Goal: Information Seeking & Learning: Learn about a topic

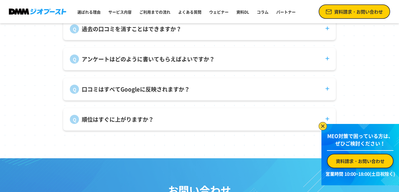
scroll to position [2181, 0]
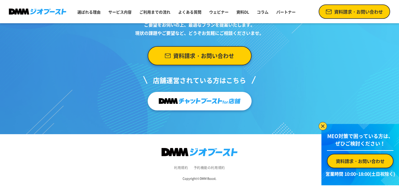
click at [195, 91] on p "店舗運営されている方はこちら" at bounding box center [199, 83] width 113 height 18
click at [194, 101] on img at bounding box center [200, 101] width 82 height 11
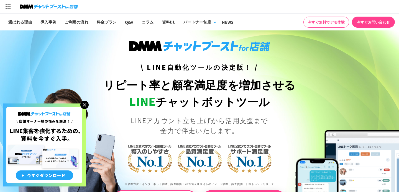
click at [83, 106] on img at bounding box center [84, 105] width 8 height 8
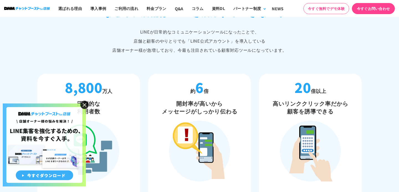
scroll to position [290, 0]
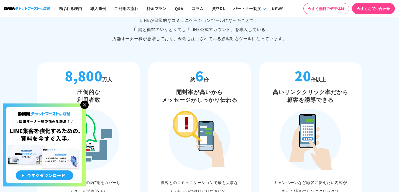
click at [87, 104] on img at bounding box center [84, 105] width 8 height 8
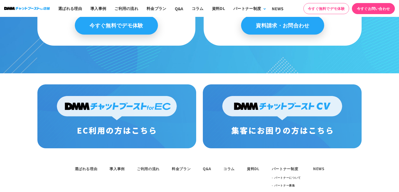
scroll to position [2949, 0]
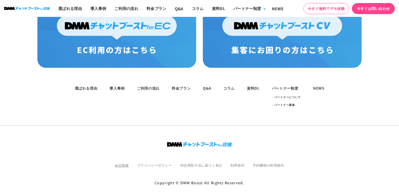
click at [115, 163] on link "会社情報" at bounding box center [122, 165] width 14 height 5
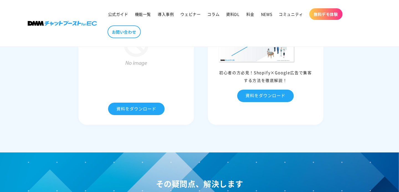
scroll to position [2942, 0]
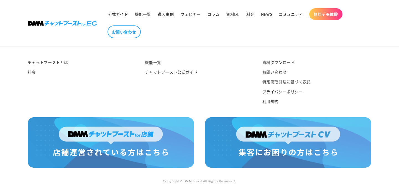
click at [119, 140] on img at bounding box center [111, 142] width 166 height 50
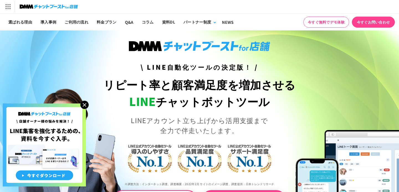
click at [85, 103] on img at bounding box center [84, 105] width 8 height 8
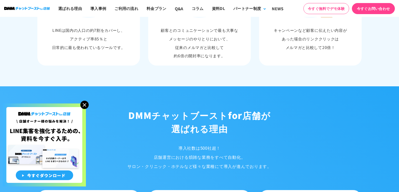
scroll to position [443, 0]
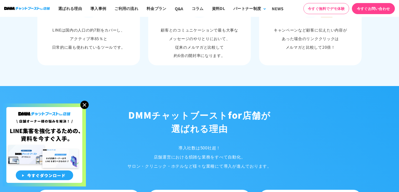
drag, startPoint x: 179, startPoint y: 145, endPoint x: 216, endPoint y: 160, distance: 40.6
click at [216, 160] on p "導入社数は500社超！ 店舗運営における煩雑な業務をすべて自動化。 サロン・クリニック・ホテルなど様々な業種にて 導入が進んでおります。" at bounding box center [199, 156] width 333 height 27
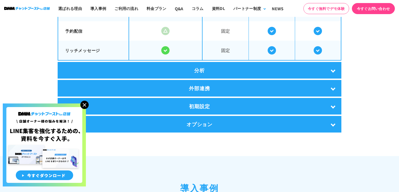
scroll to position [1090, 0]
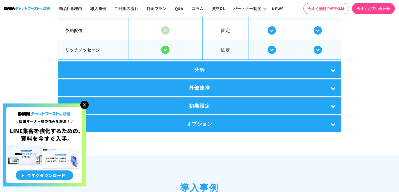
click at [218, 62] on div "分析" at bounding box center [200, 70] width 284 height 17
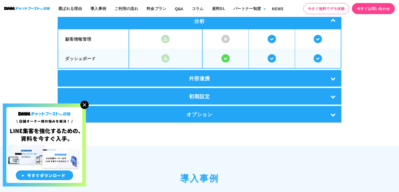
scroll to position [1140, 0]
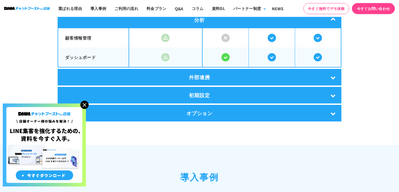
click at [215, 83] on div "外部連携" at bounding box center [200, 77] width 284 height 17
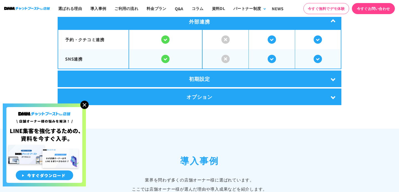
scroll to position [1197, 0]
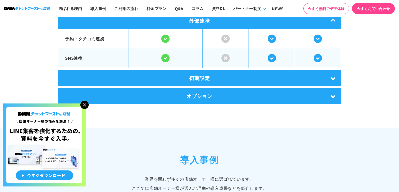
click at [214, 80] on div "初期設定" at bounding box center [200, 78] width 284 height 17
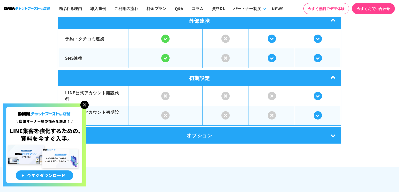
click at [209, 127] on div "オプション" at bounding box center [200, 135] width 284 height 17
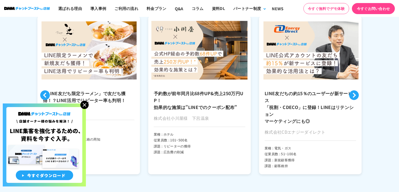
scroll to position [1449, 0]
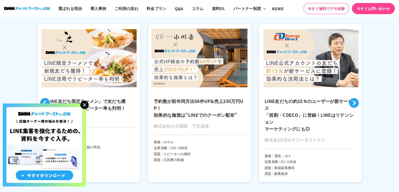
click at [352, 98] on button "Next" at bounding box center [354, 103] width 10 height 10
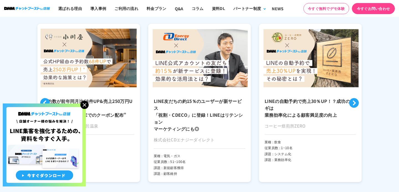
click at [352, 98] on button "Next" at bounding box center [354, 103] width 10 height 10
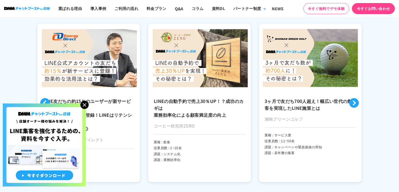
click at [352, 98] on button "Next" at bounding box center [354, 103] width 10 height 10
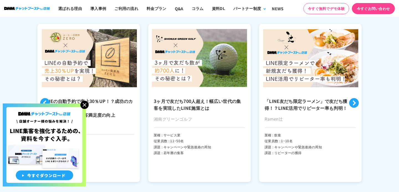
click at [352, 98] on button "Next" at bounding box center [354, 103] width 10 height 10
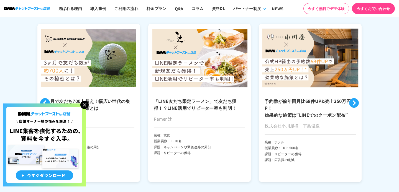
click at [352, 99] on button "Next" at bounding box center [354, 103] width 10 height 10
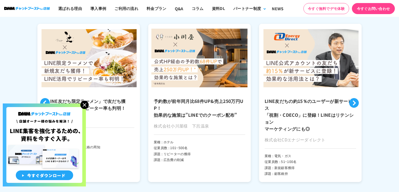
click at [84, 106] on img at bounding box center [84, 105] width 8 height 8
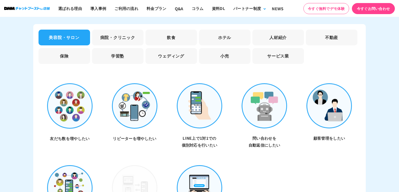
scroll to position [1733, 0]
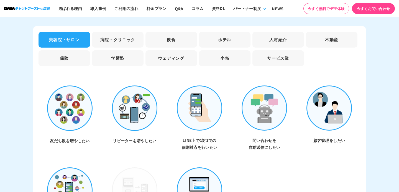
click at [171, 34] on li "飲食" at bounding box center [171, 40] width 52 height 16
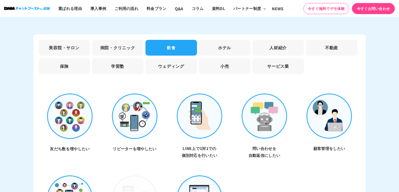
scroll to position [1703, 0]
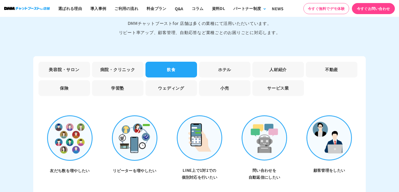
click at [67, 67] on li "美容院・サロン" at bounding box center [65, 70] width 52 height 16
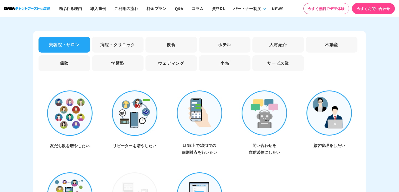
scroll to position [1715, 0]
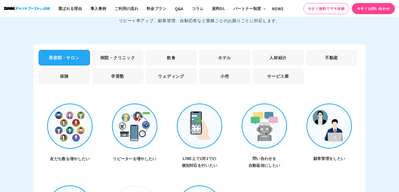
click at [162, 55] on li "飲食" at bounding box center [171, 58] width 52 height 16
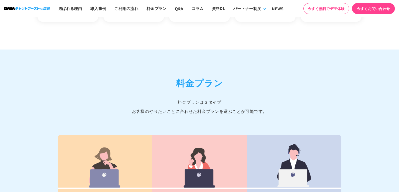
scroll to position [2131, 0]
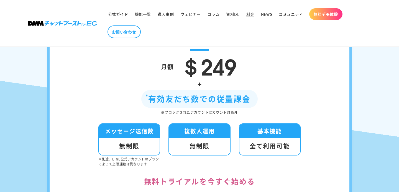
scroll to position [105, 0]
